Goal: Task Accomplishment & Management: Manage account settings

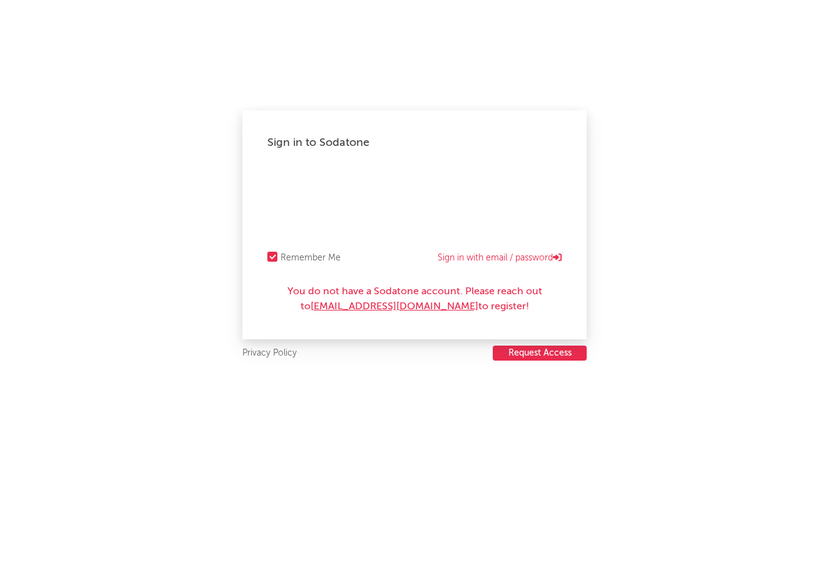
click at [349, 305] on link "[EMAIL_ADDRESS][DOMAIN_NAME]" at bounding box center [395, 307] width 168 height 10
click at [558, 348] on button "Request Access" at bounding box center [540, 353] width 94 height 15
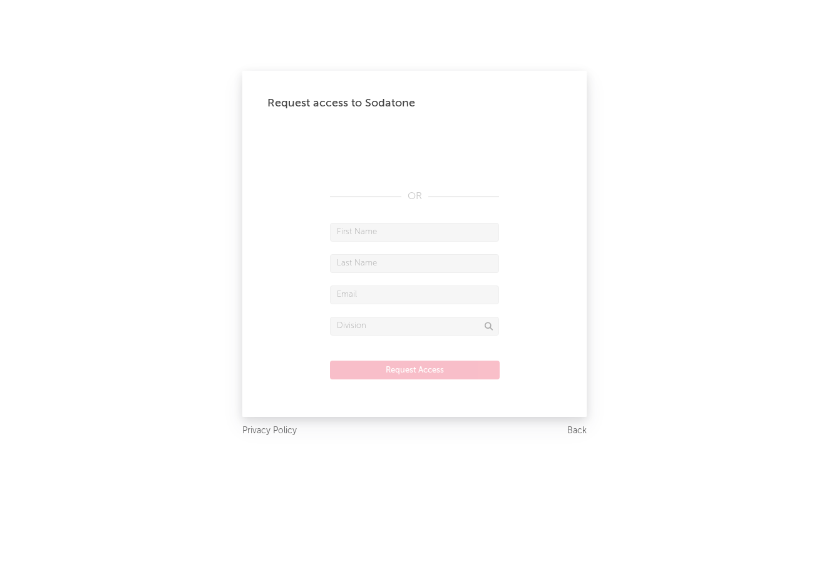
click at [451, 230] on input "text" at bounding box center [414, 232] width 169 height 19
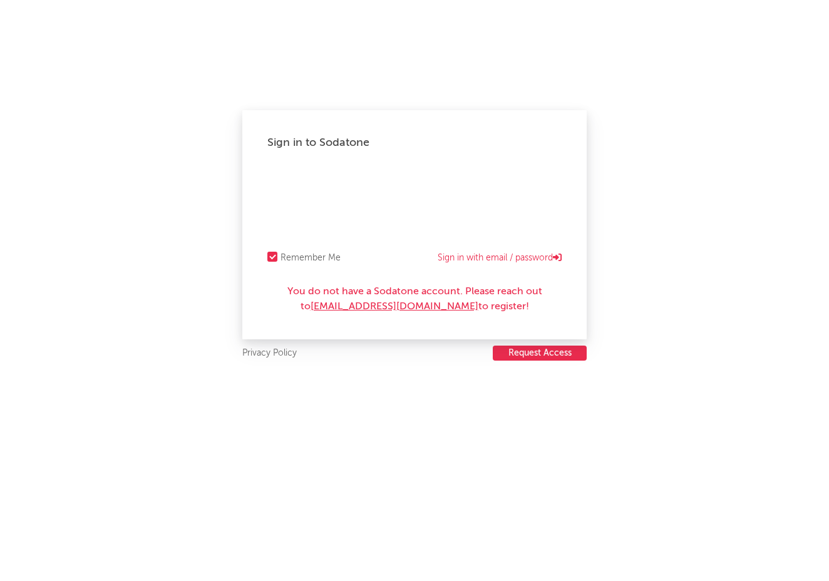
click at [545, 355] on button "Request Access" at bounding box center [540, 353] width 94 height 15
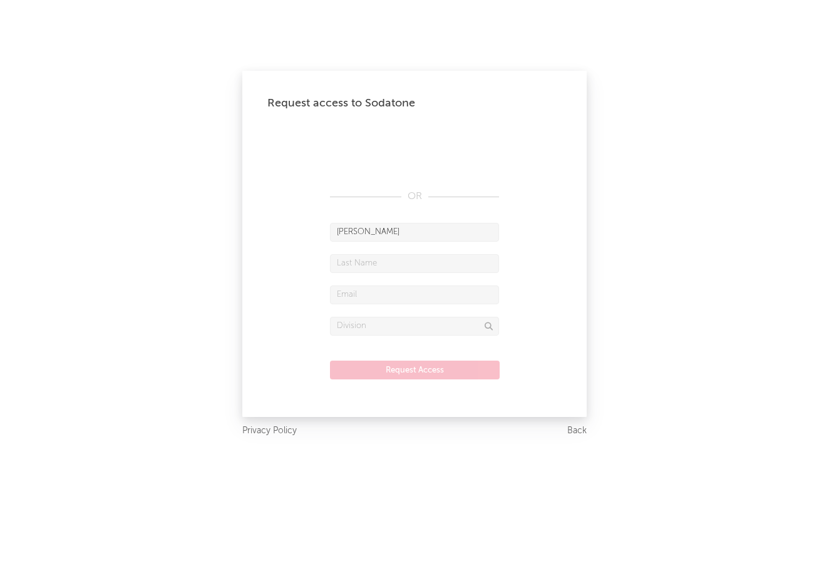
type input "joseph"
type input "cacciola"
type input "joseph.cacciola@wmg.com"
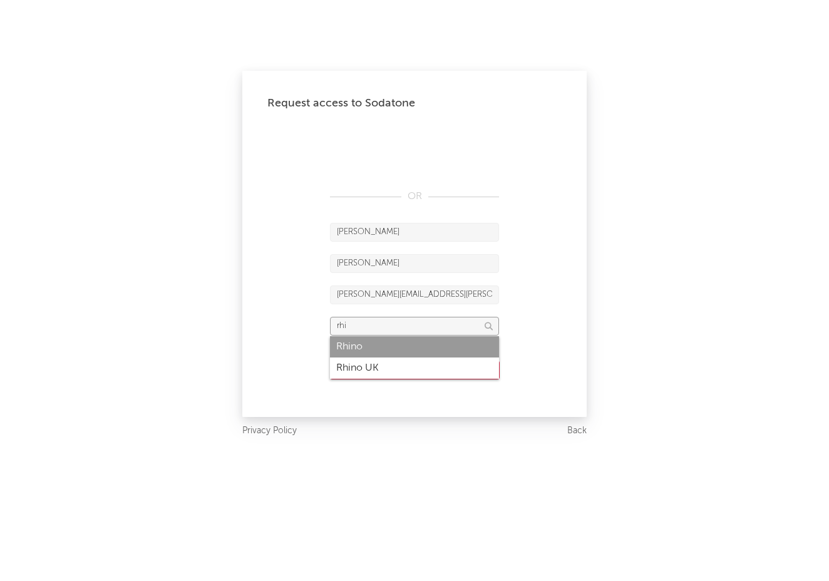
type input "Rhino"
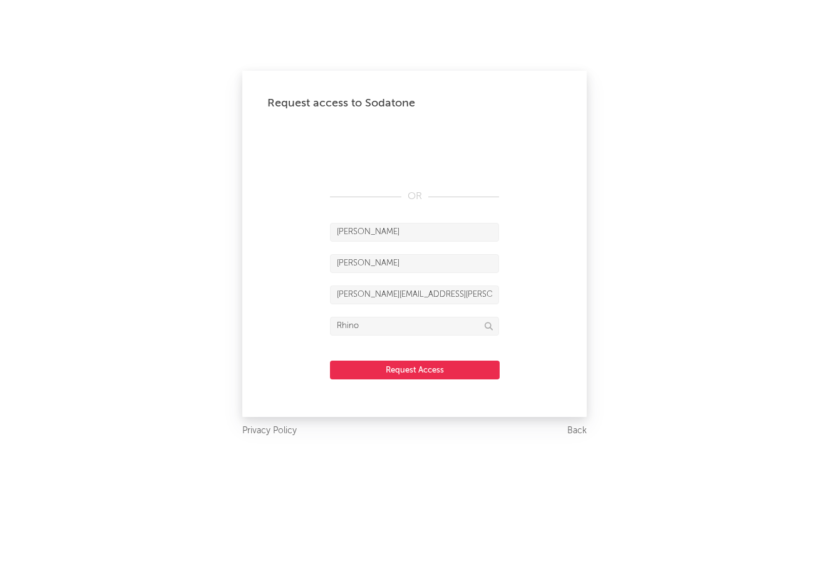
click at [429, 379] on button "Request Access" at bounding box center [415, 370] width 170 height 19
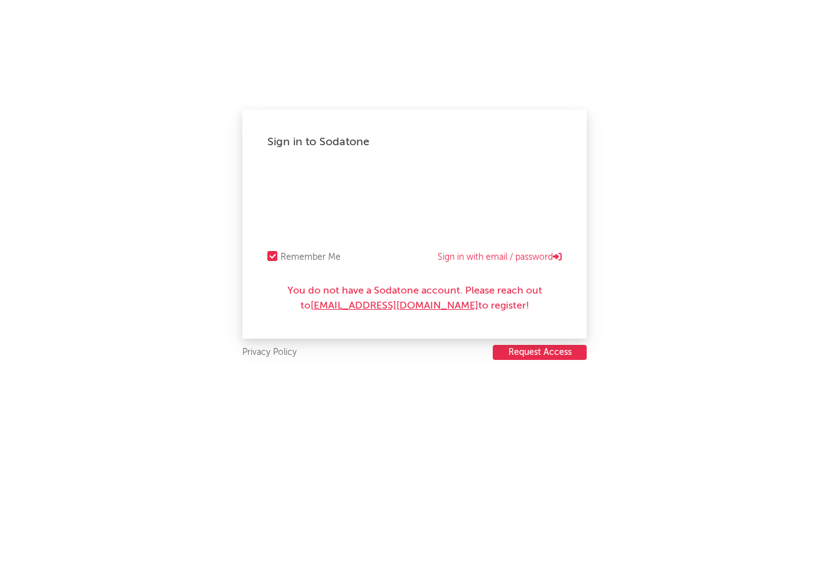
click at [523, 348] on button "Request Access" at bounding box center [540, 352] width 94 height 15
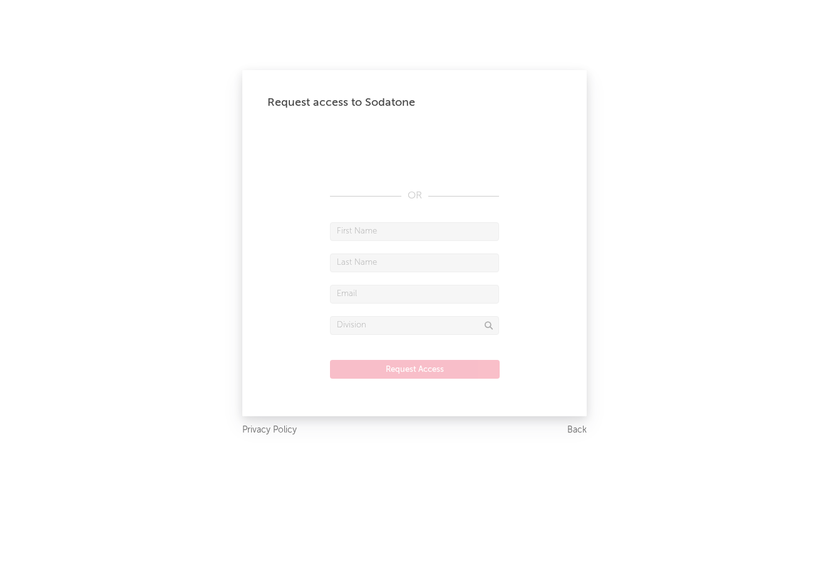
click at [410, 232] on input "text" at bounding box center [414, 231] width 169 height 19
type input "josepj"
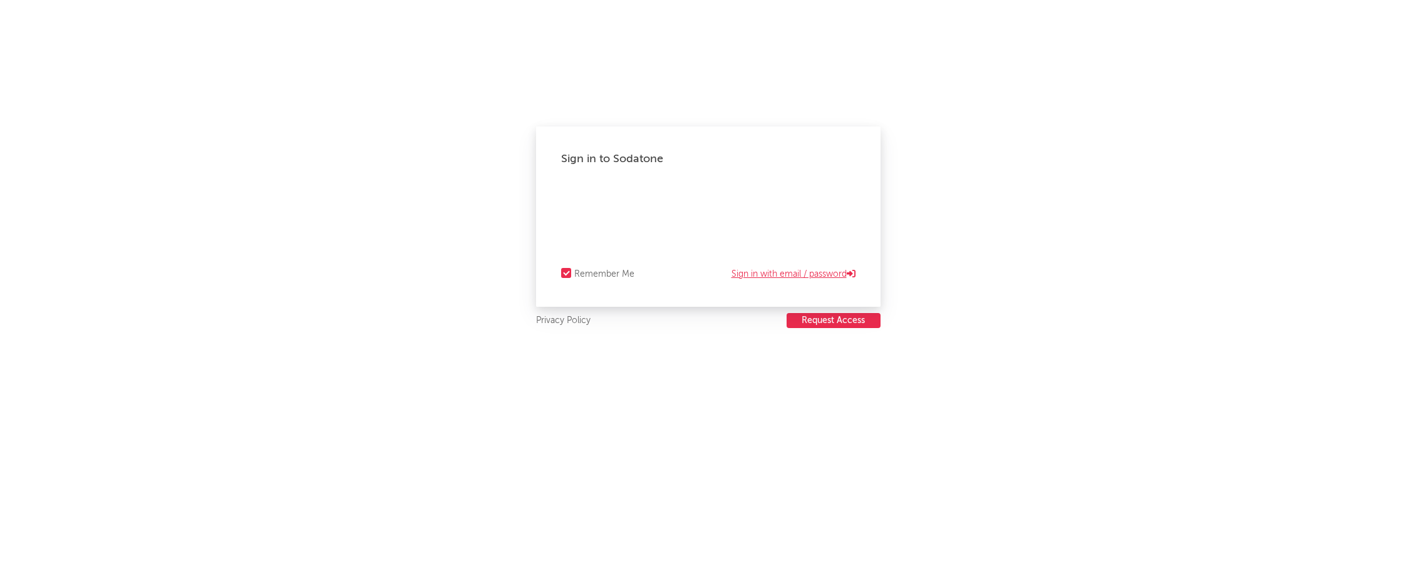
click at [808, 275] on link "Sign in with email / password" at bounding box center [793, 274] width 124 height 15
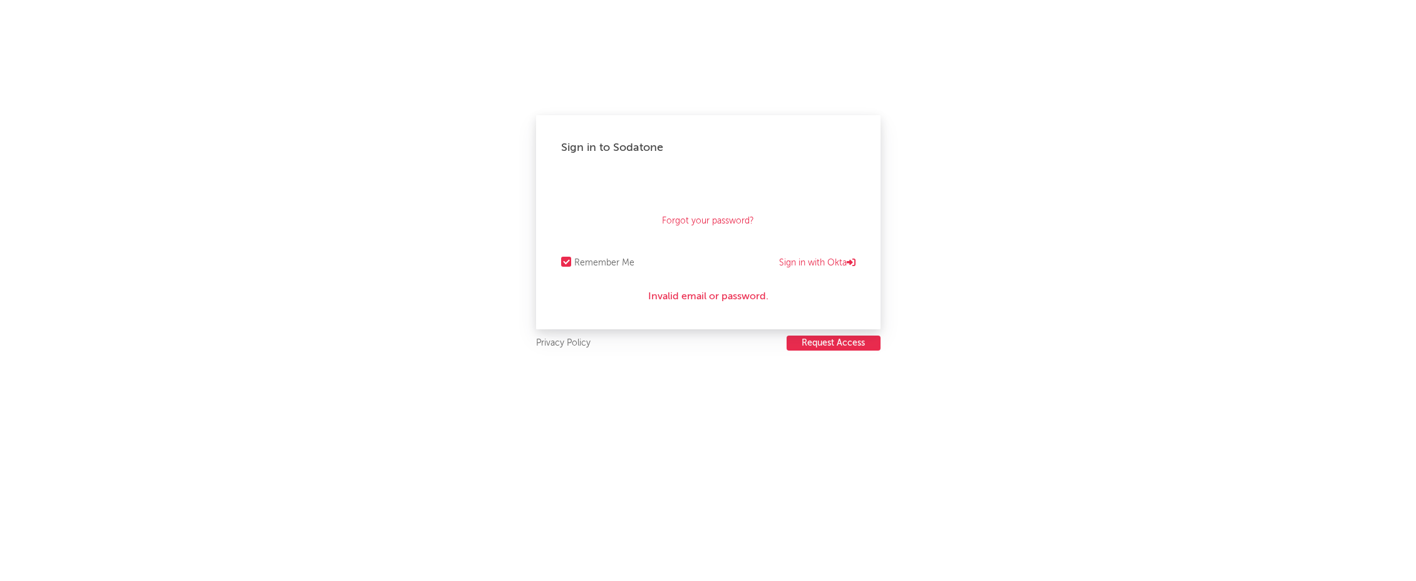
click at [835, 341] on button "Request Access" at bounding box center [833, 343] width 94 height 15
click at [815, 257] on link "Sign in with Okta" at bounding box center [817, 262] width 76 height 15
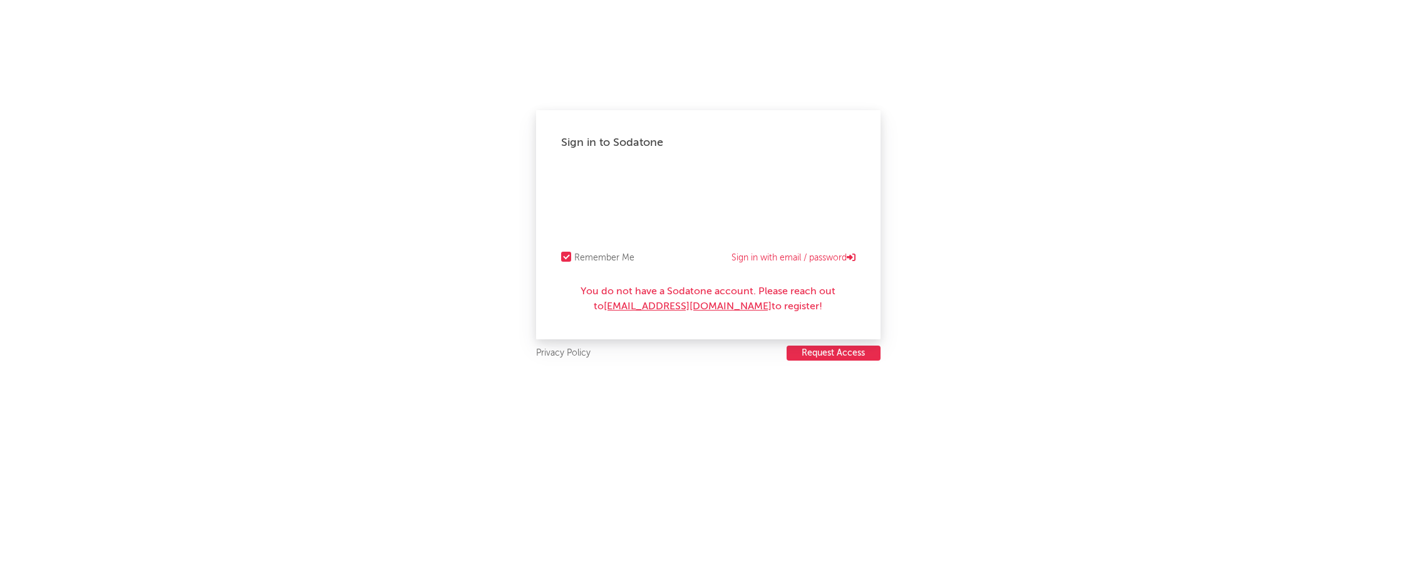
click at [816, 356] on button "Request Access" at bounding box center [833, 353] width 94 height 15
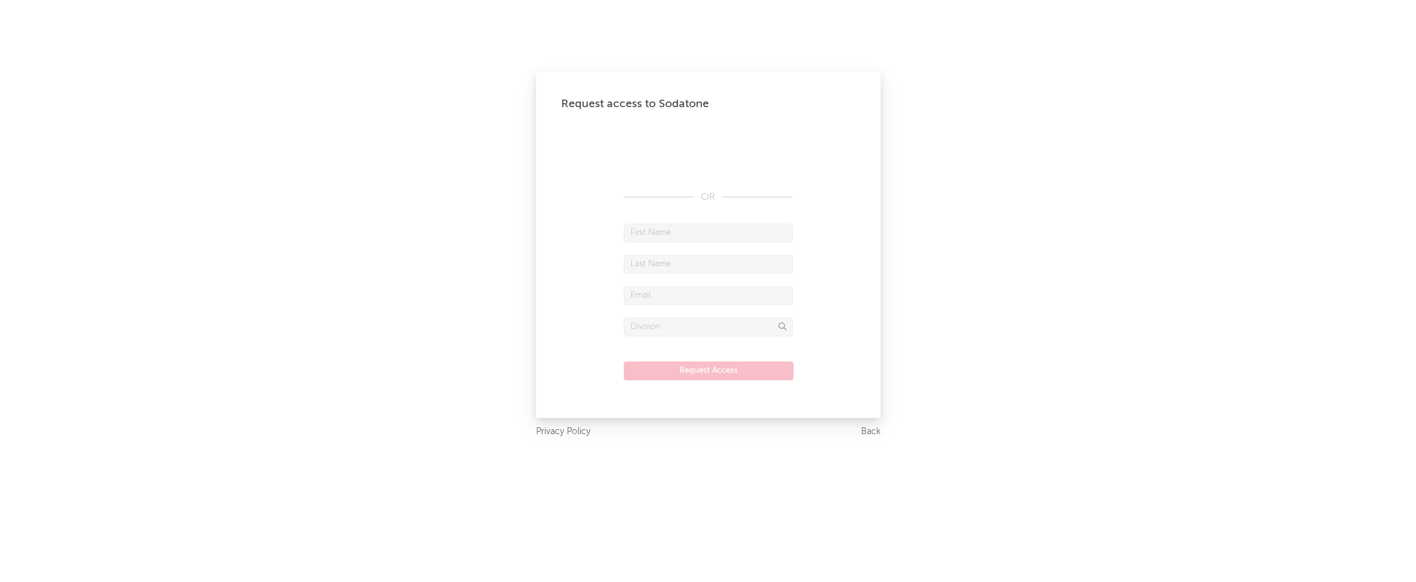
click at [665, 238] on input "text" at bounding box center [708, 233] width 169 height 19
type input "[PERSON_NAME]"
type input "cacciola"
type input "[PERSON_NAME][EMAIL_ADDRESS][PERSON_NAME][DOMAIN_NAME]"
click at [649, 346] on div "Rhino" at bounding box center [708, 347] width 169 height 21
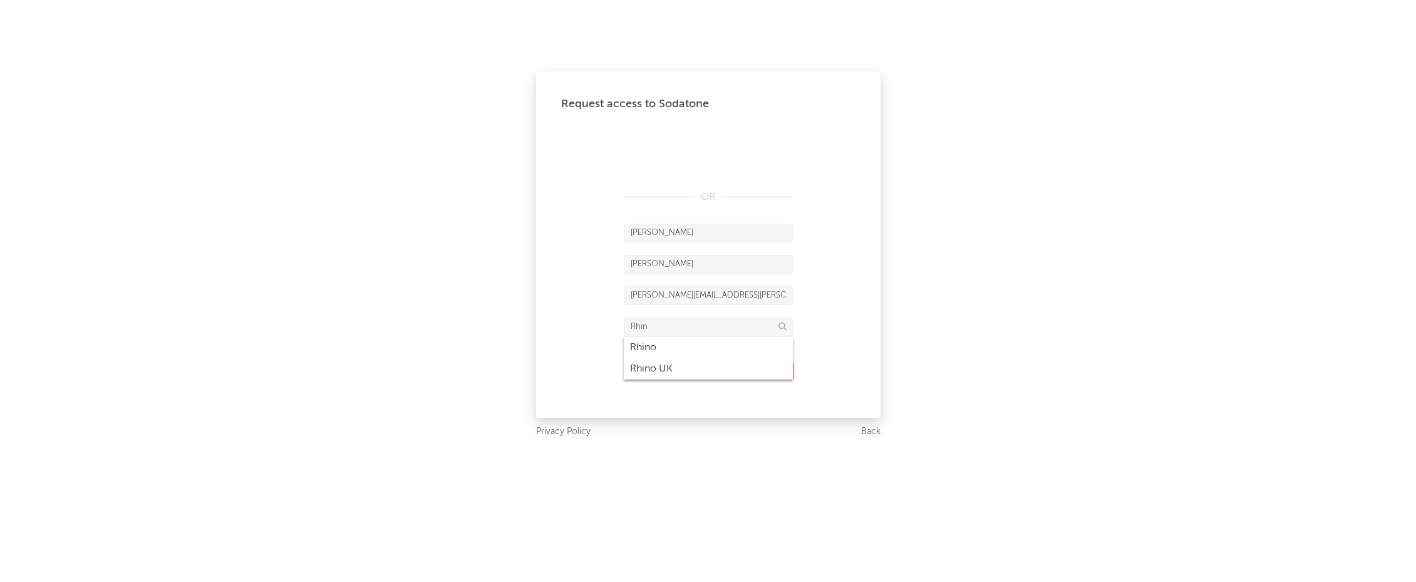
type input "Rhino"
click at [653, 369] on button "Request Access" at bounding box center [709, 370] width 170 height 19
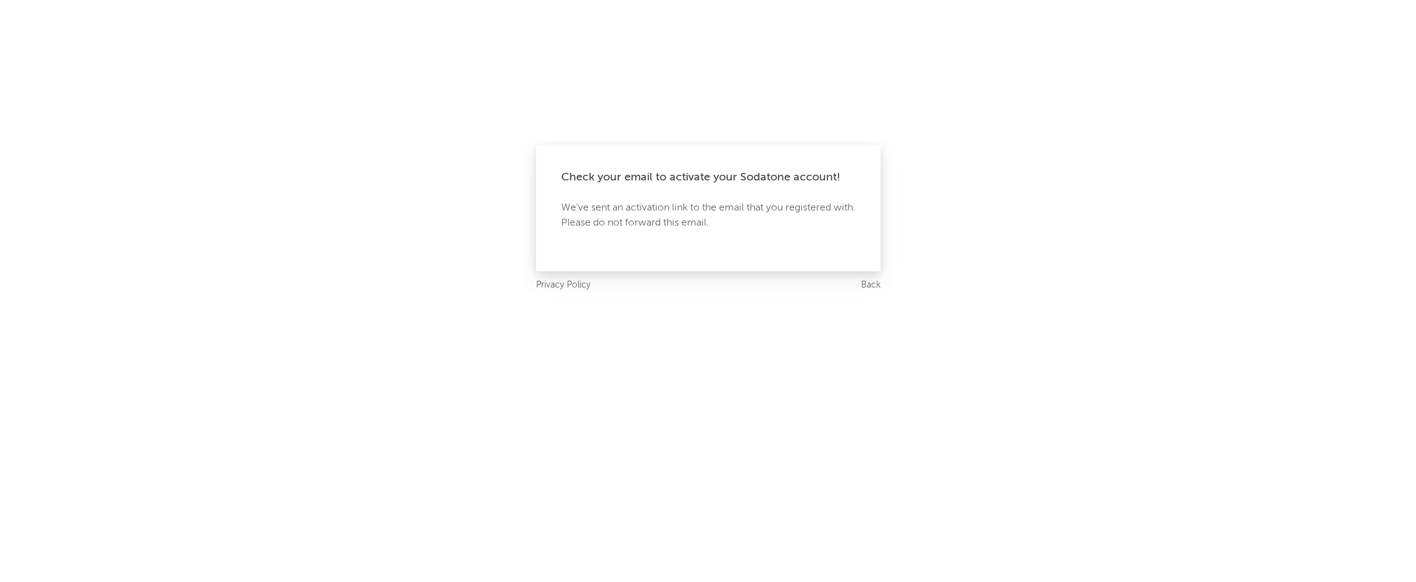
click at [376, 252] on div "Check your email to activate your Sodatone account! We've sent an activation li…" at bounding box center [708, 291] width 1416 height 582
click at [863, 287] on link "Back" at bounding box center [870, 285] width 19 height 16
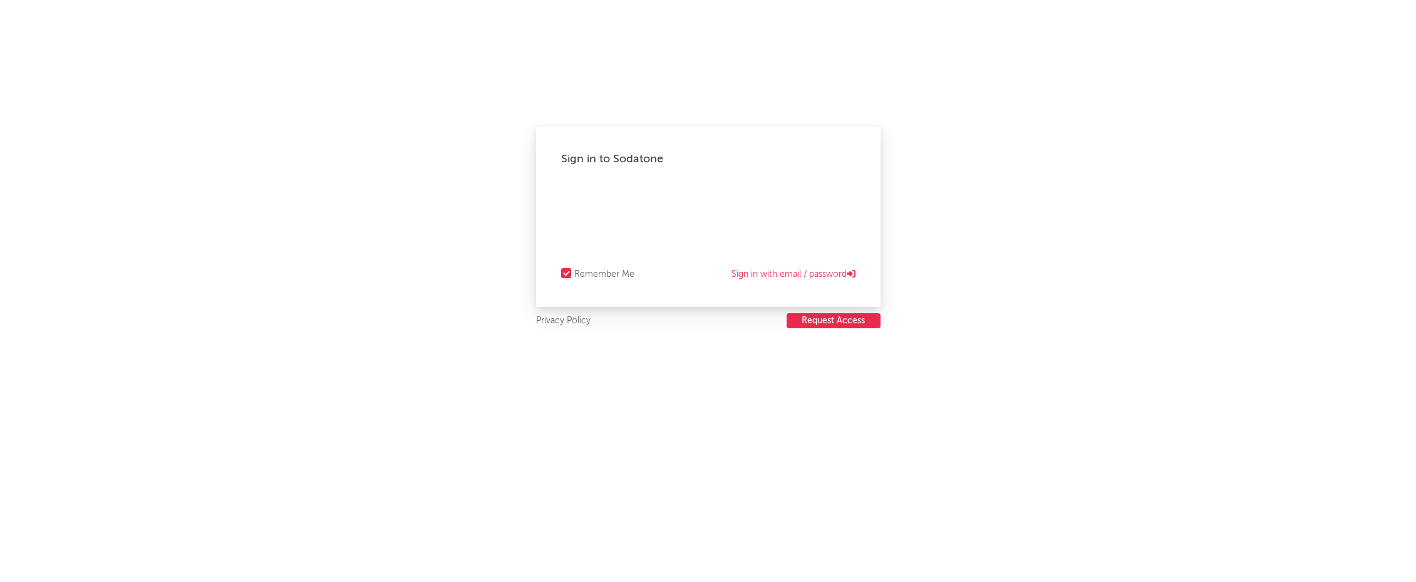
click at [745, 282] on div "Sign in to Sodatone Remember Me Sign in with email / password" at bounding box center [708, 216] width 344 height 180
click at [746, 275] on link "Sign in with email / password" at bounding box center [793, 274] width 124 height 15
click at [679, 228] on link "Forgot your password?" at bounding box center [708, 232] width 92 height 15
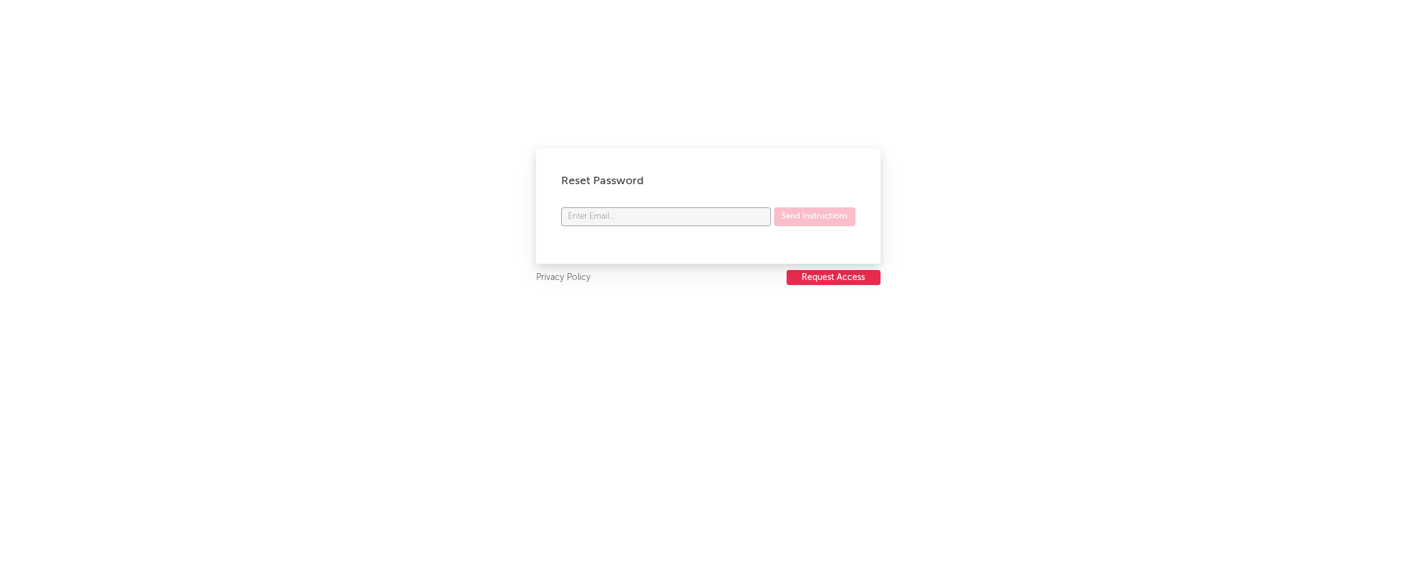
click at [659, 220] on input "text" at bounding box center [666, 216] width 210 height 19
type input "[PERSON_NAME][EMAIL_ADDRESS][PERSON_NAME][DOMAIN_NAME]"
click at [774, 207] on button "Send Instructions" at bounding box center [814, 216] width 81 height 19
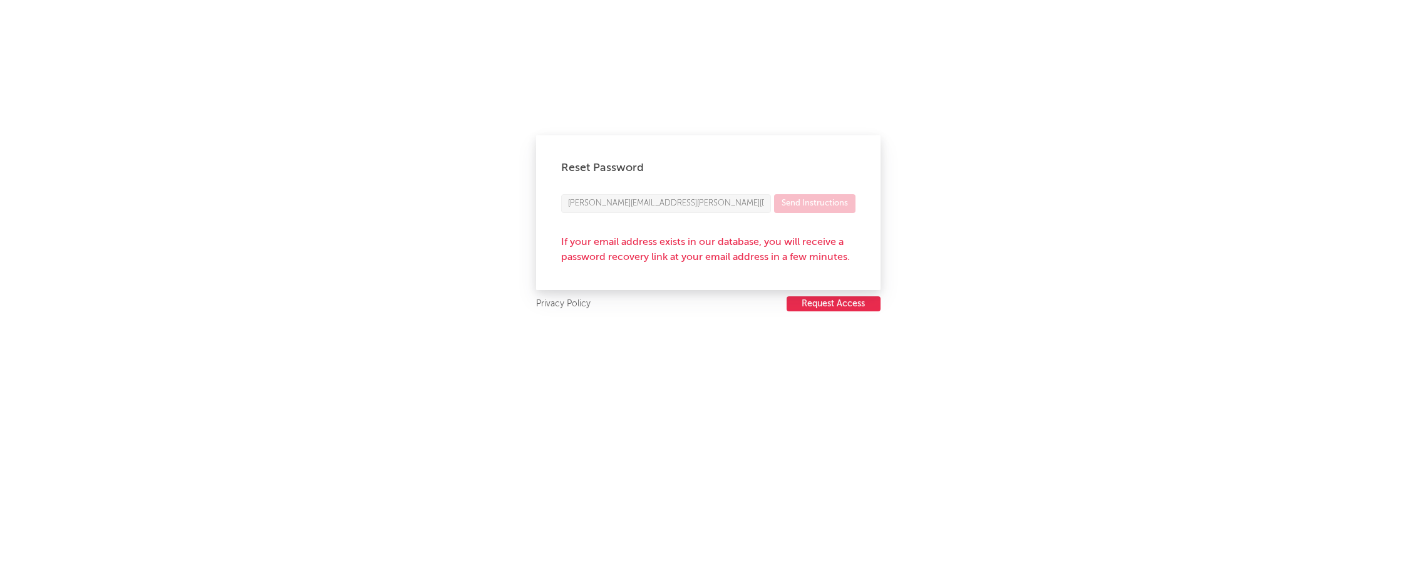
drag, startPoint x: 225, startPoint y: 297, endPoint x: 186, endPoint y: 331, distance: 51.5
click at [226, 296] on div "Reset Password [PERSON_NAME][EMAIL_ADDRESS][PERSON_NAME][DOMAIN_NAME] Send Inst…" at bounding box center [708, 291] width 1416 height 582
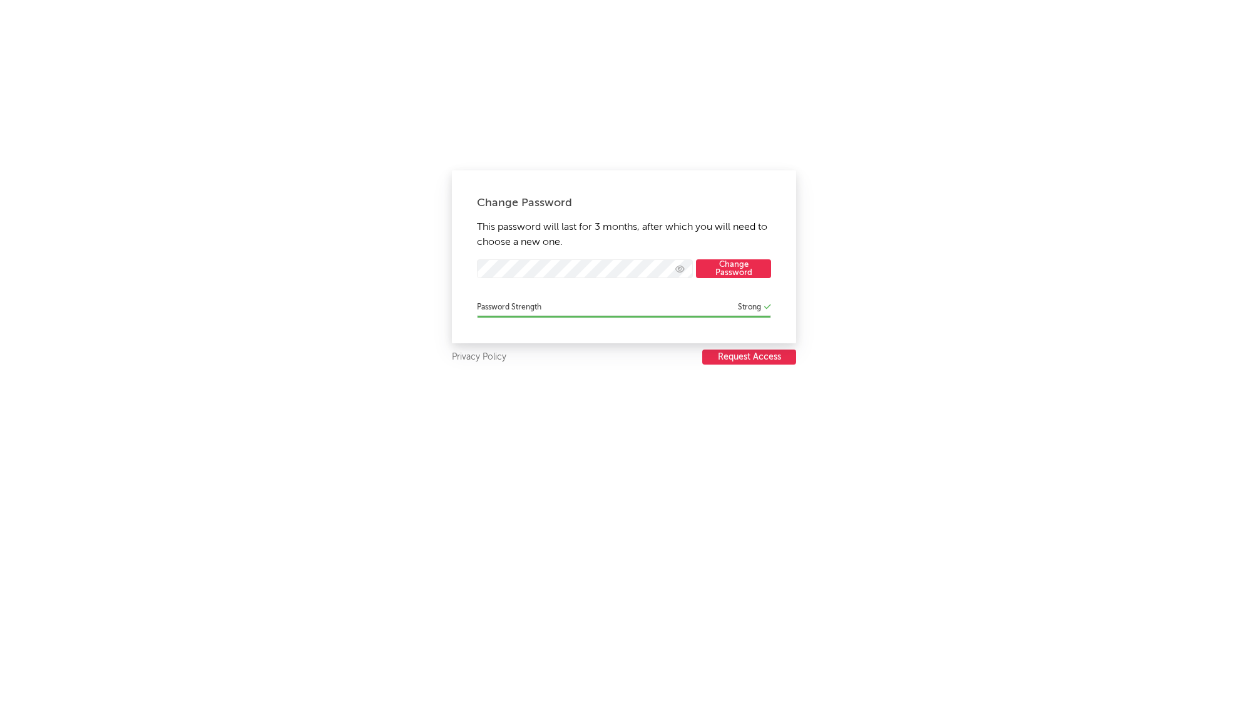
click at [711, 270] on button "Change Password" at bounding box center [733, 268] width 75 height 19
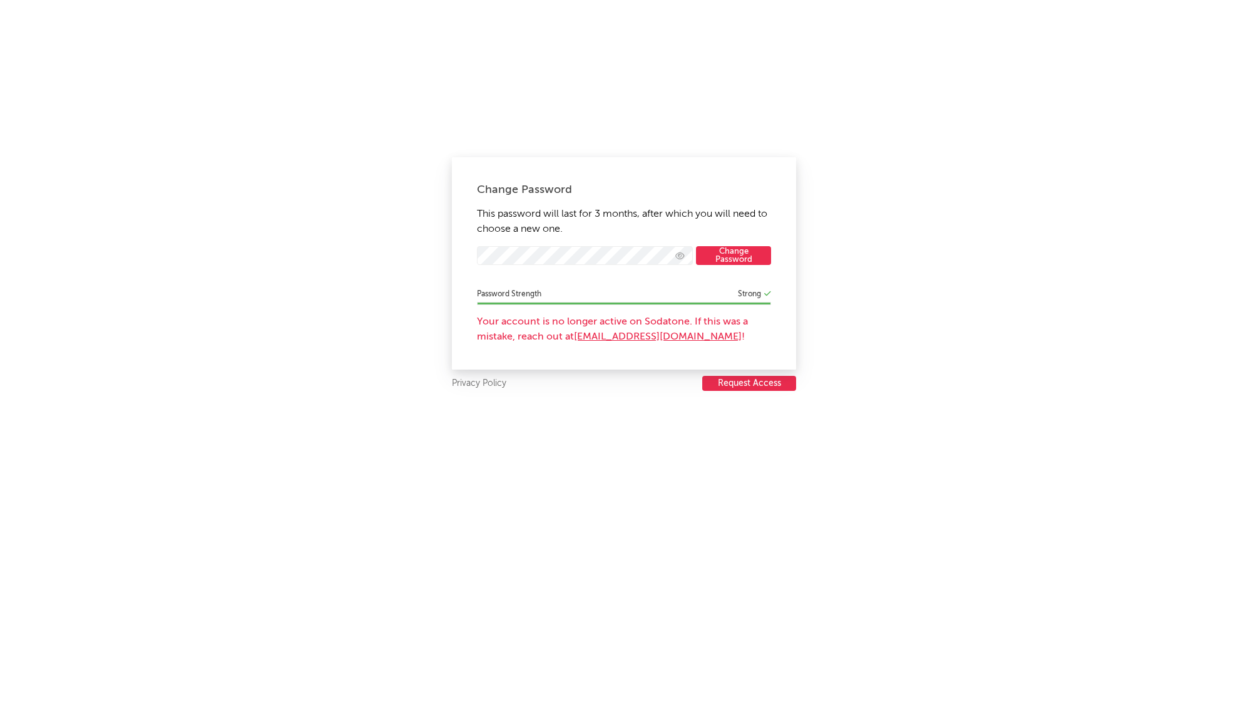
click at [739, 257] on button "Change Password" at bounding box center [733, 255] width 75 height 19
click at [737, 257] on button "Change Password" at bounding box center [733, 255] width 75 height 19
click at [639, 335] on link "requesting another" at bounding box center [662, 337] width 90 height 10
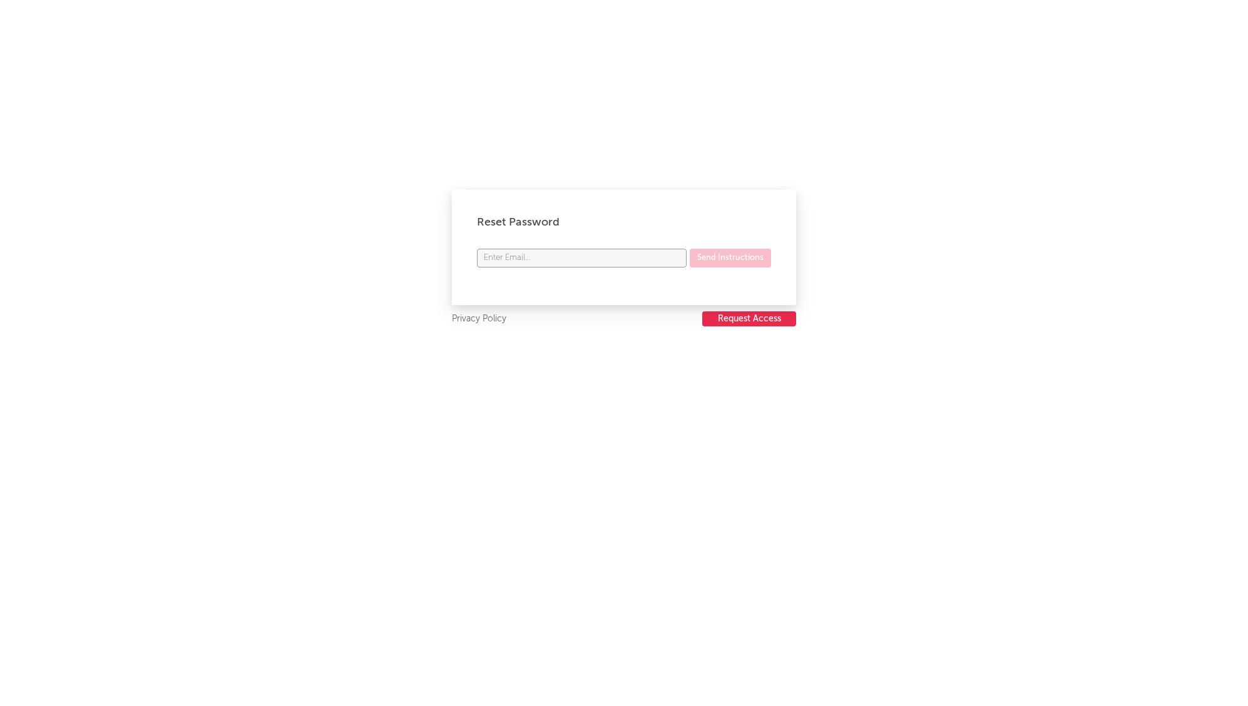
click at [560, 259] on input "text" at bounding box center [582, 258] width 210 height 19
type input "[PERSON_NAME][EMAIL_ADDRESS][PERSON_NAME][DOMAIN_NAME]"
click at [707, 259] on button "Send Instructions" at bounding box center [730, 258] width 81 height 19
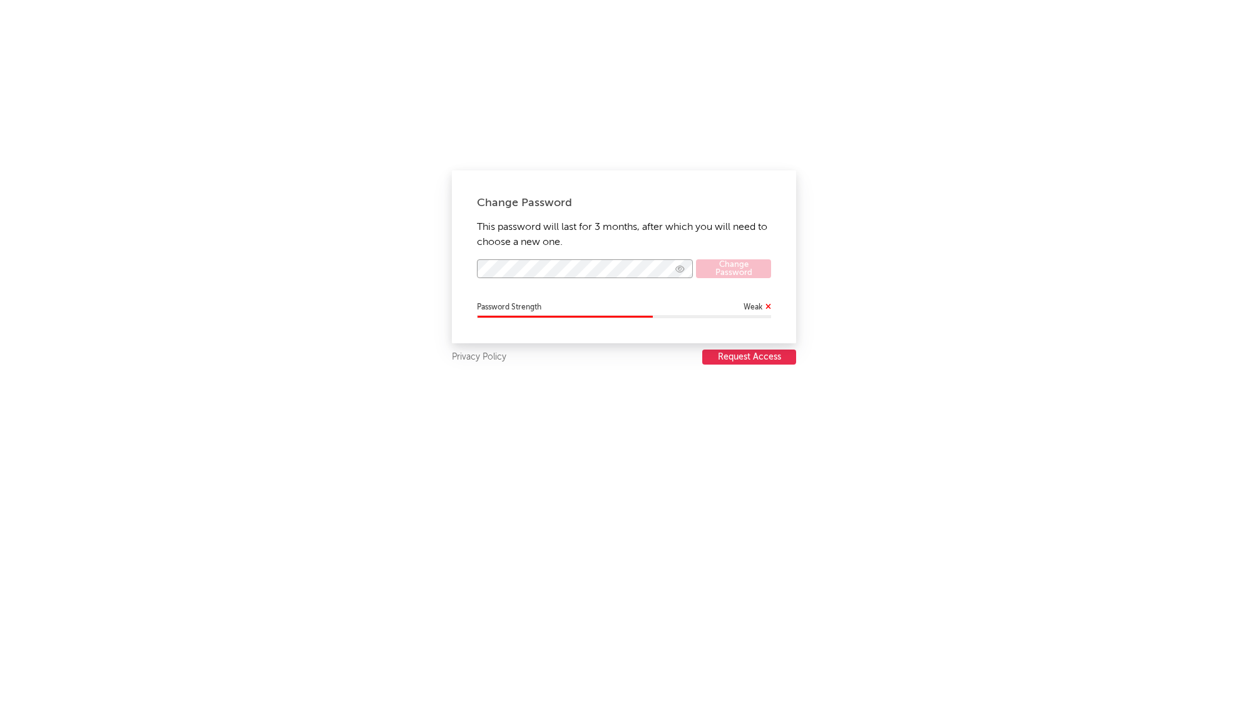
click at [288, 247] on div "Change Password This password will last for 3 months, after which you will need…" at bounding box center [624, 353] width 1248 height 706
click at [734, 272] on button "Change Password" at bounding box center [733, 268] width 75 height 19
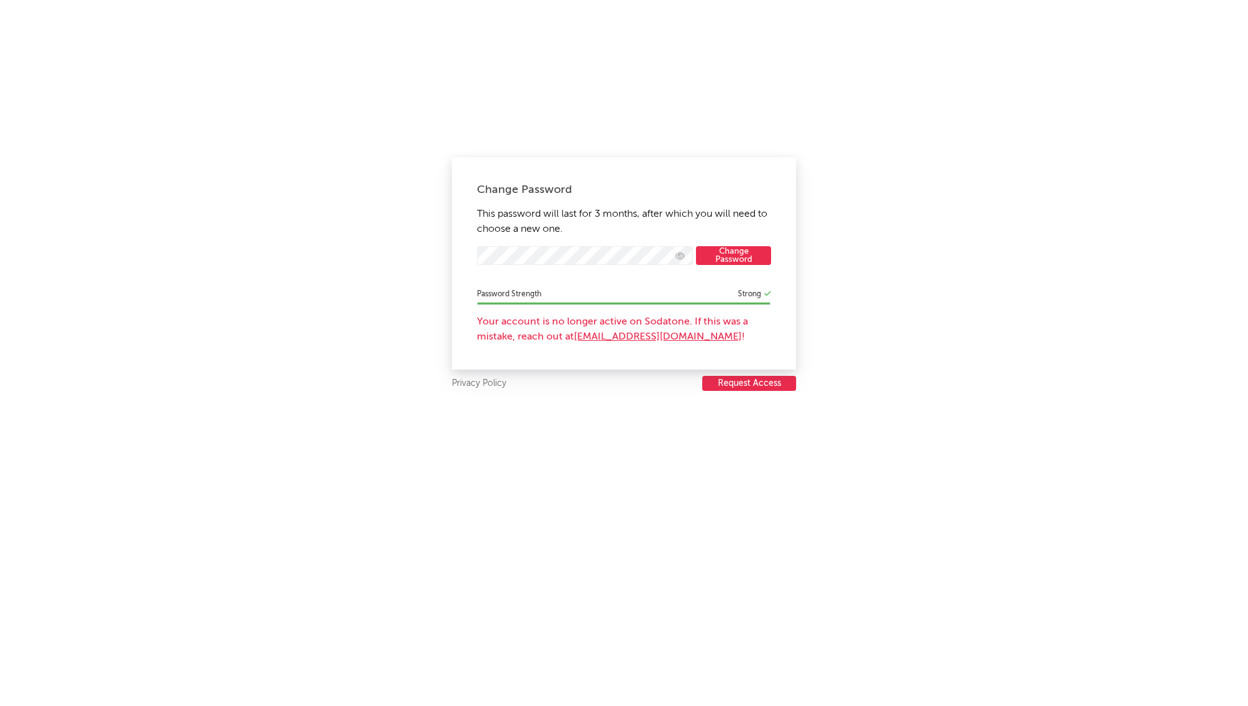
click at [664, 338] on link "[EMAIL_ADDRESS][DOMAIN_NAME]" at bounding box center [658, 337] width 168 height 10
